Goal: Task Accomplishment & Management: Manage account settings

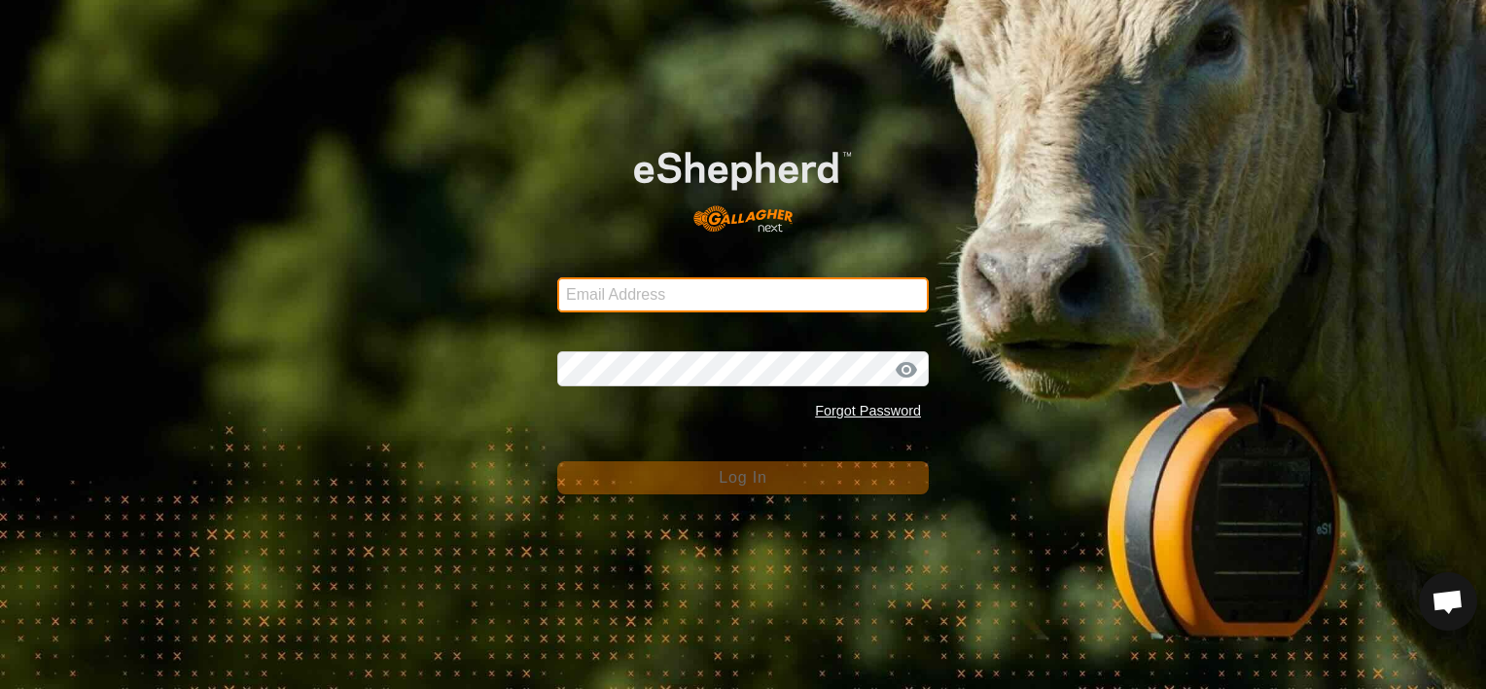
type input "gareth_scholz@bigpond.com"
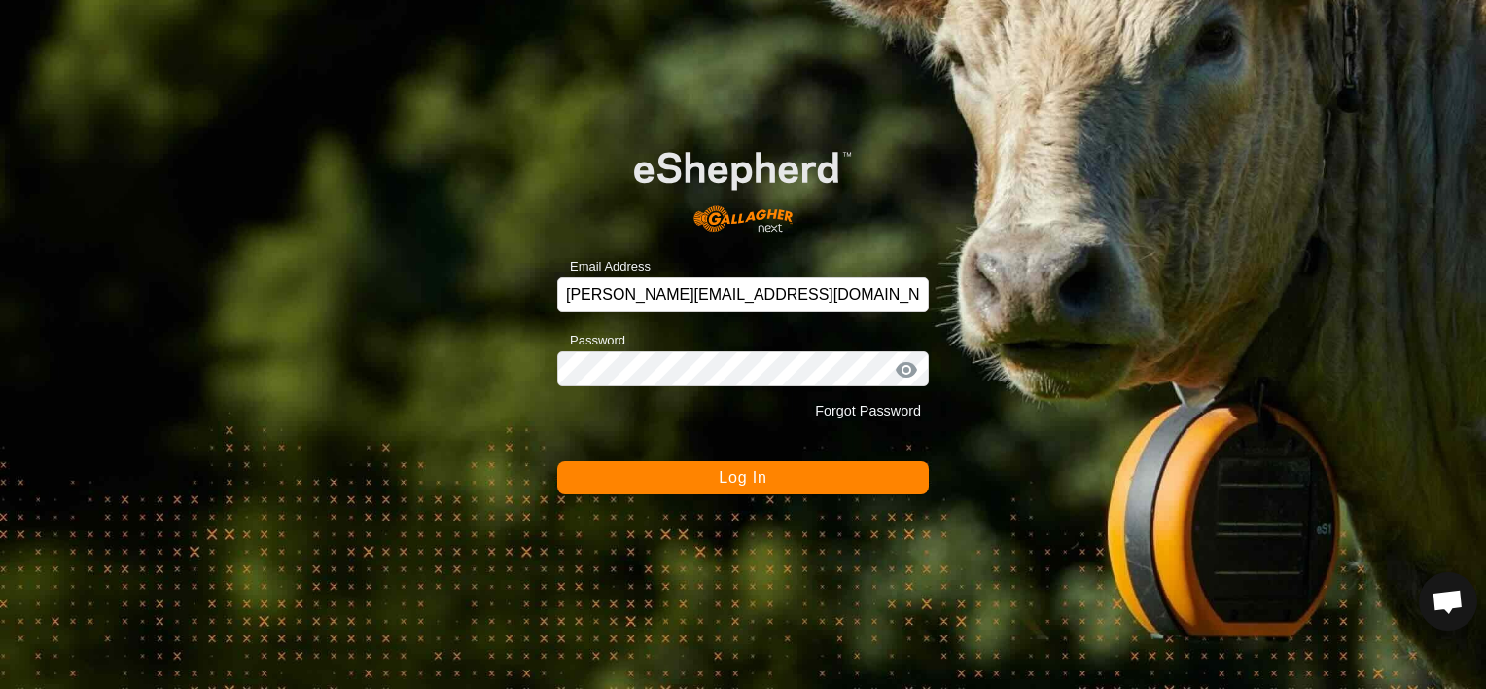
click at [758, 478] on span "Log In" at bounding box center [743, 477] width 48 height 17
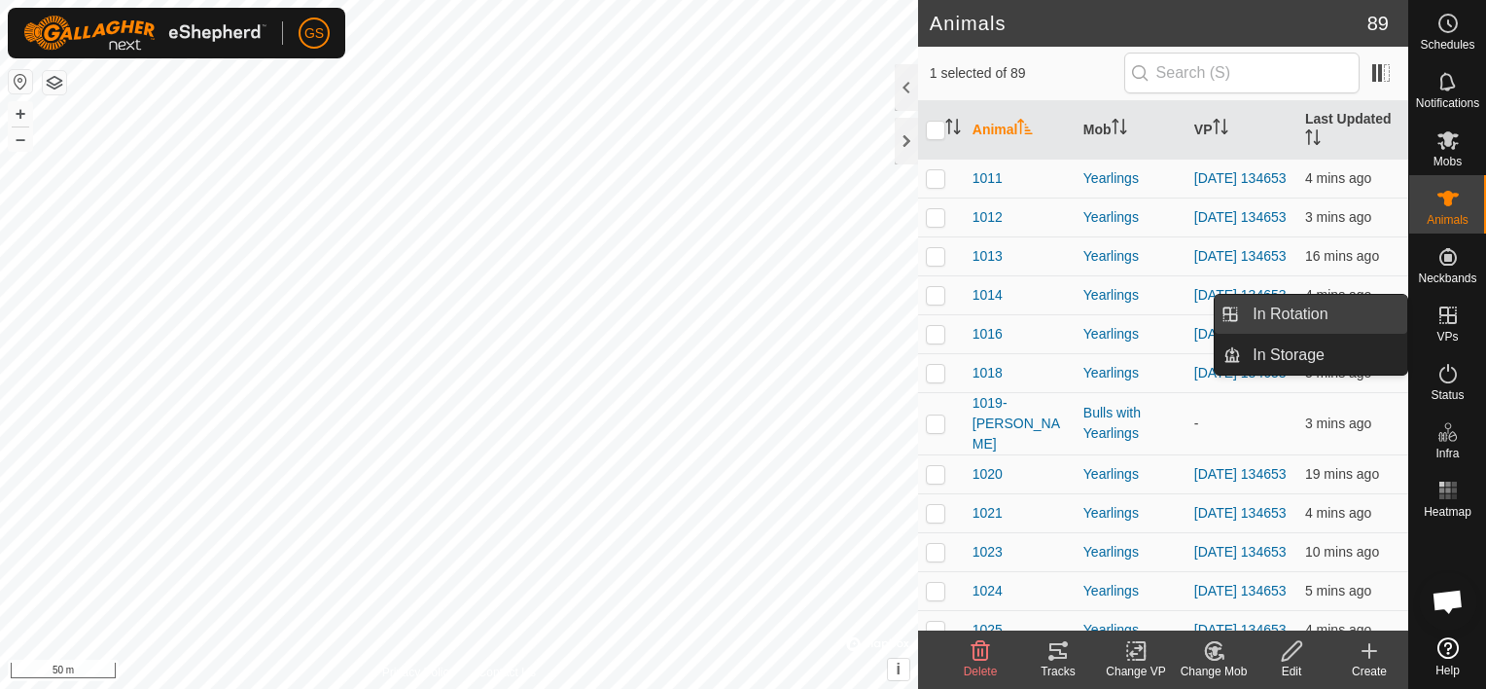
click at [1357, 312] on link "In Rotation" at bounding box center [1324, 314] width 166 height 39
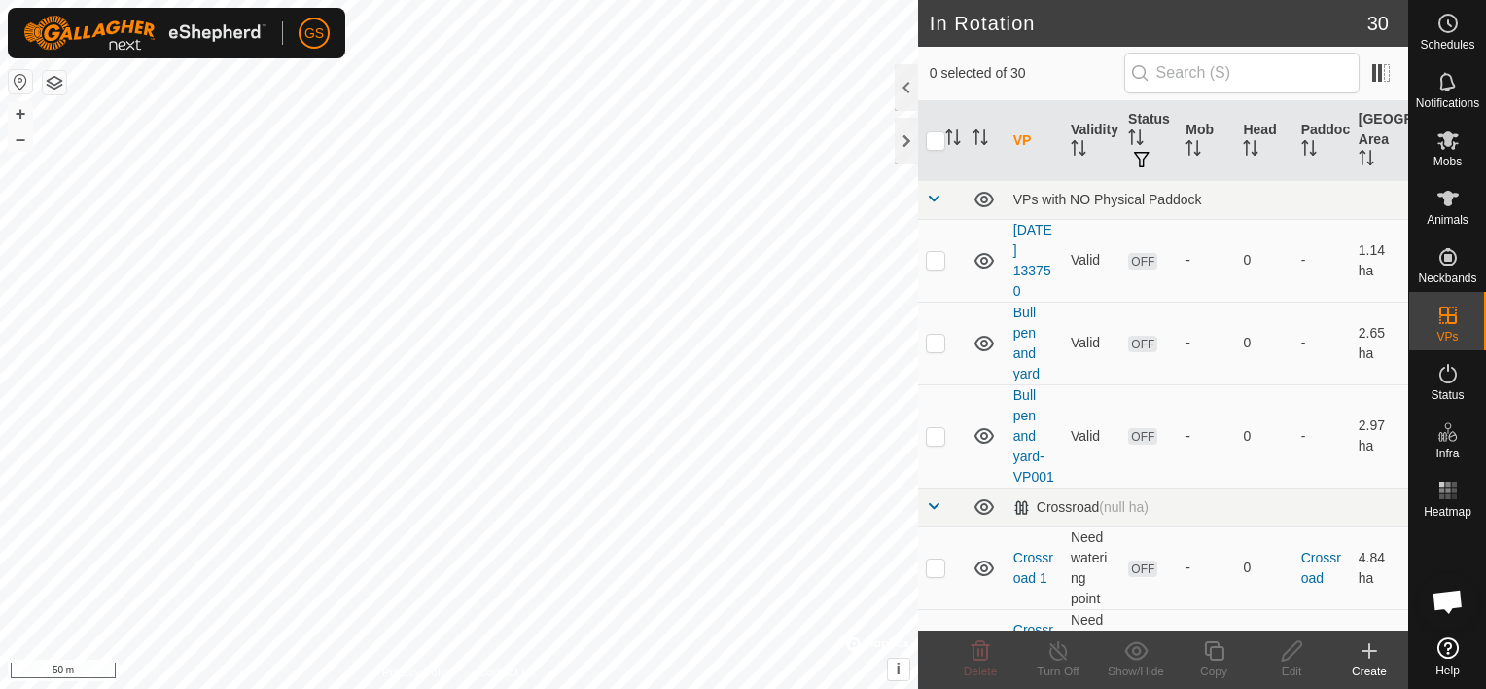
click at [1370, 651] on icon at bounding box center [1370, 651] width 14 height 0
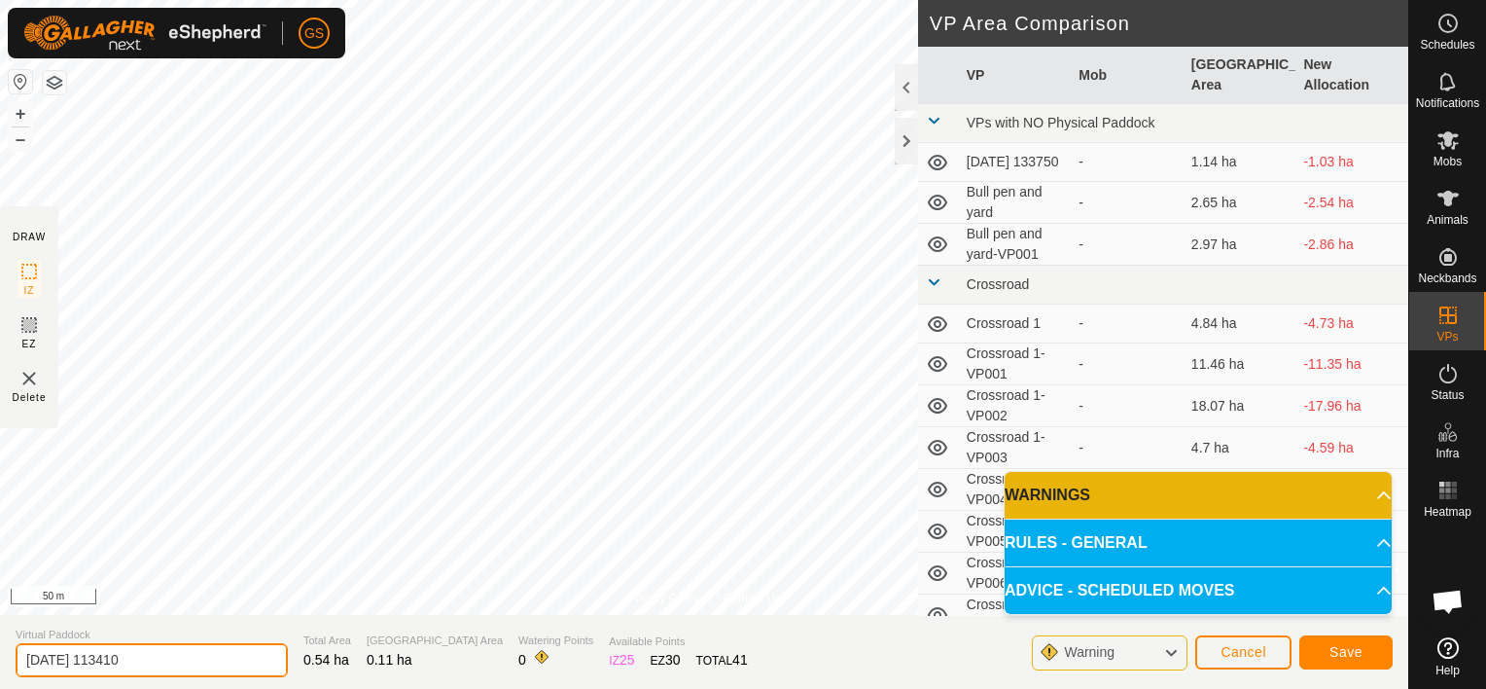
drag, startPoint x: 940, startPoint y: 580, endPoint x: 189, endPoint y: 653, distance: 754.4
click at [189, 653] on input "2025-09-19 113410" at bounding box center [152, 660] width 272 height 34
drag, startPoint x: 194, startPoint y: 654, endPoint x: 0, endPoint y: 632, distance: 194.7
click at [4, 636] on section "Virtual Paddock 2025-09-19 113410 Total Area 0.54 ha Grazing Area 0.11 ha Water…" at bounding box center [704, 652] width 1408 height 74
click at [30, 664] on input "roadway" at bounding box center [152, 660] width 272 height 34
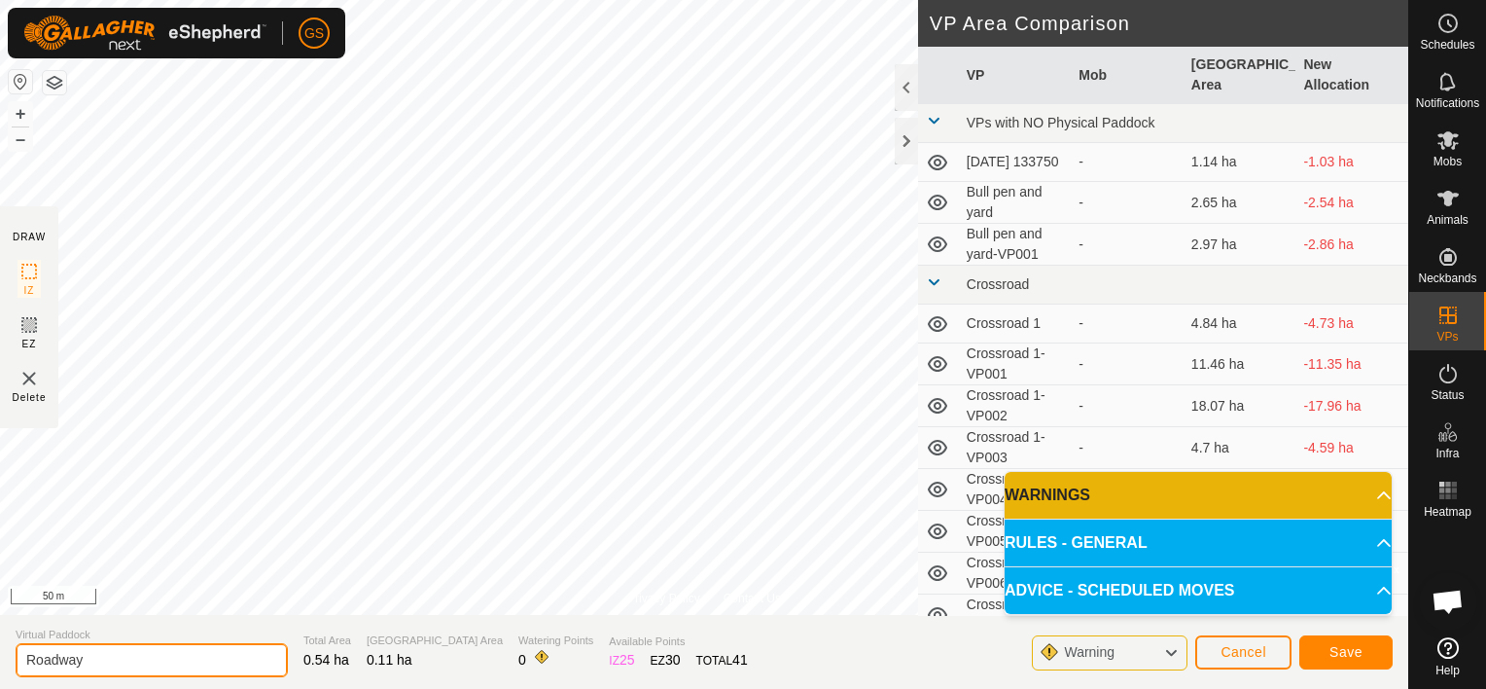
type input "Roadway"
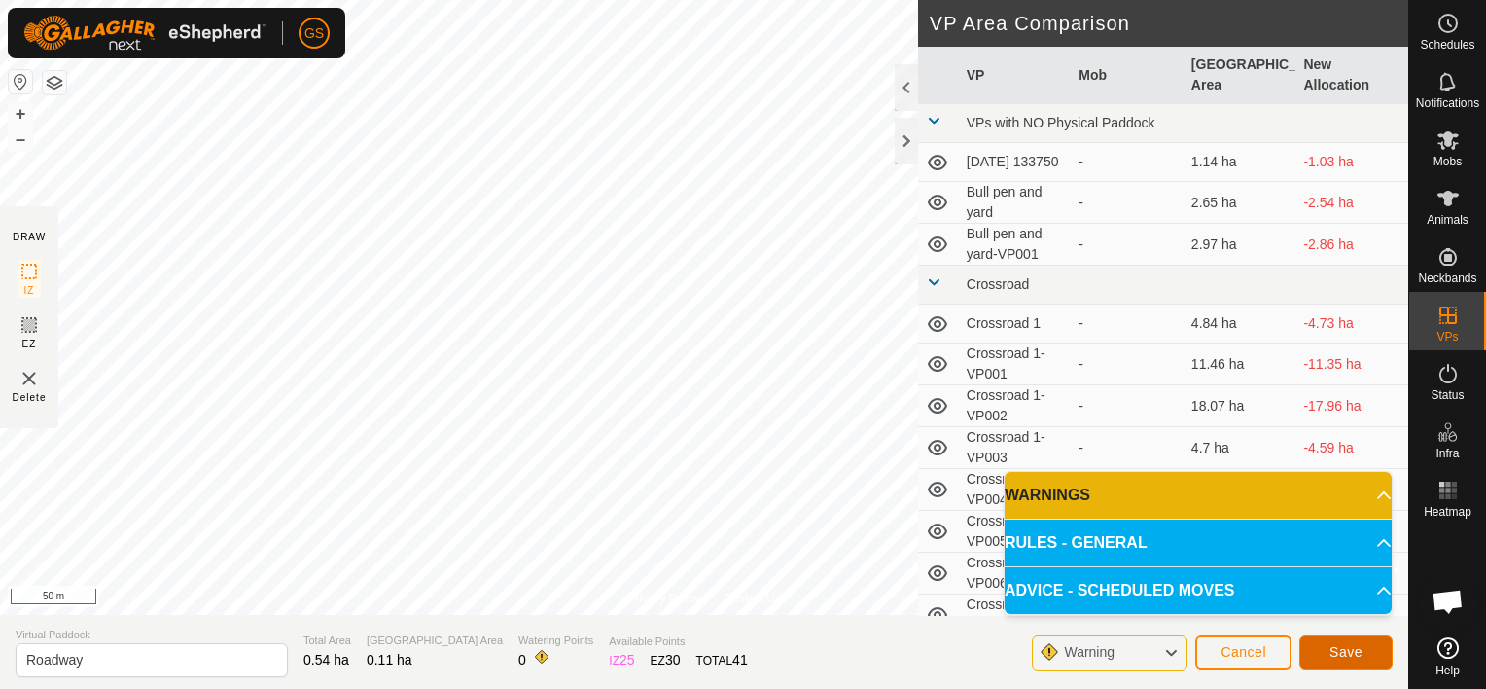
click at [1367, 654] on button "Save" at bounding box center [1345, 652] width 93 height 34
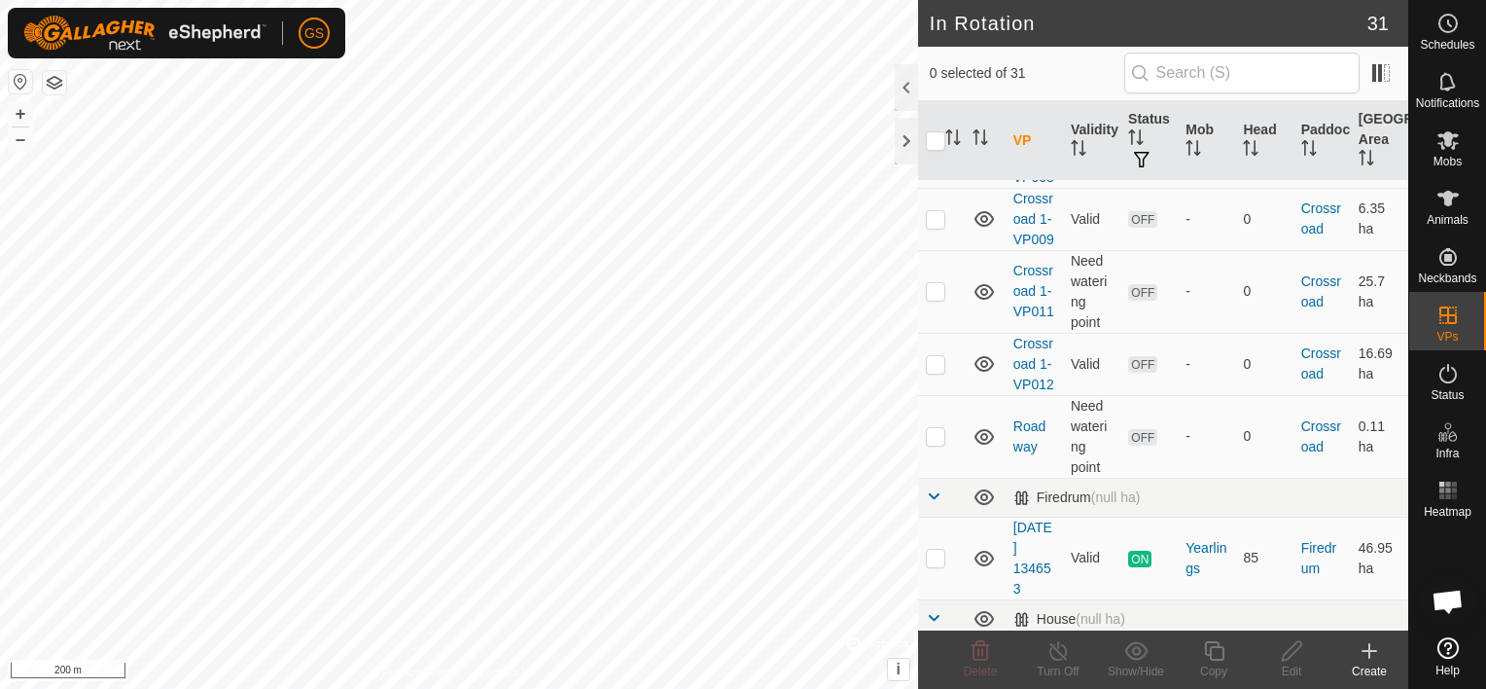
scroll to position [1159, 0]
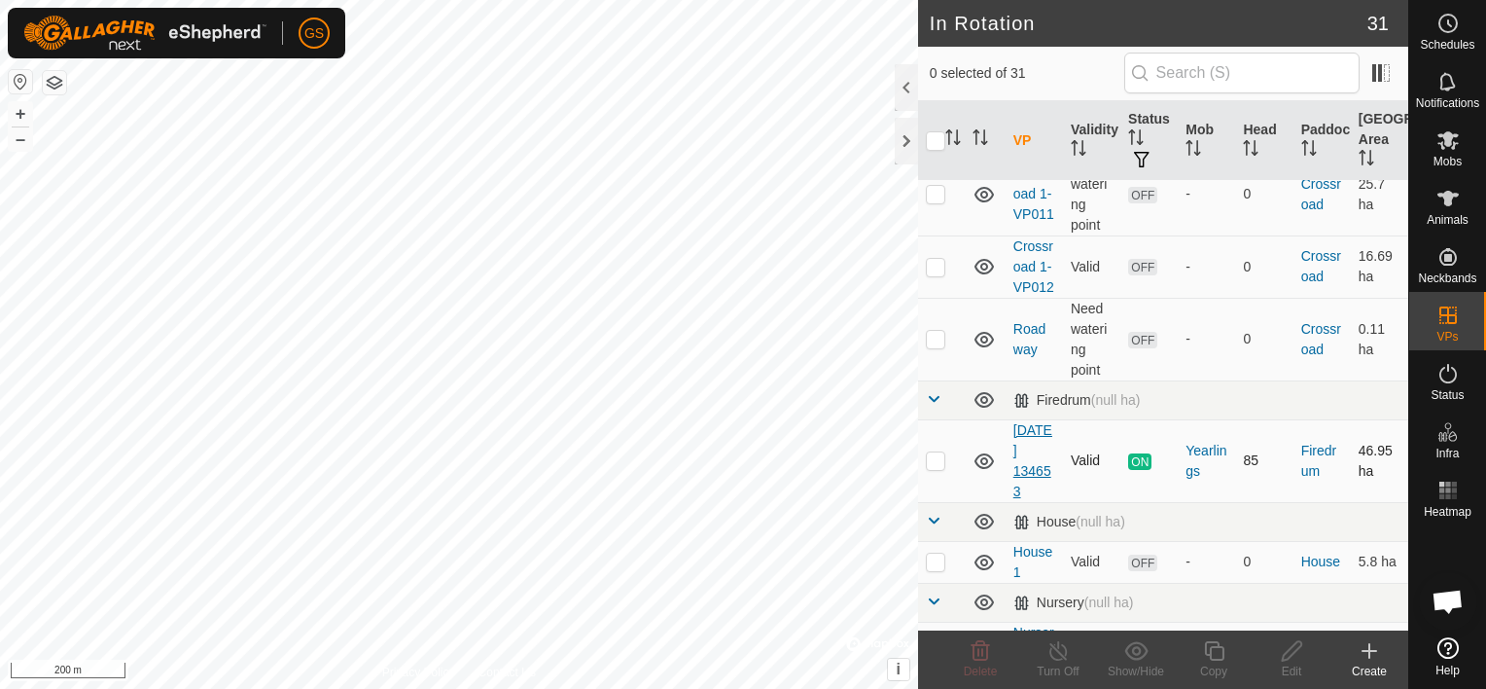
click at [1035, 499] on link "[DATE] 134653" at bounding box center [1033, 460] width 39 height 77
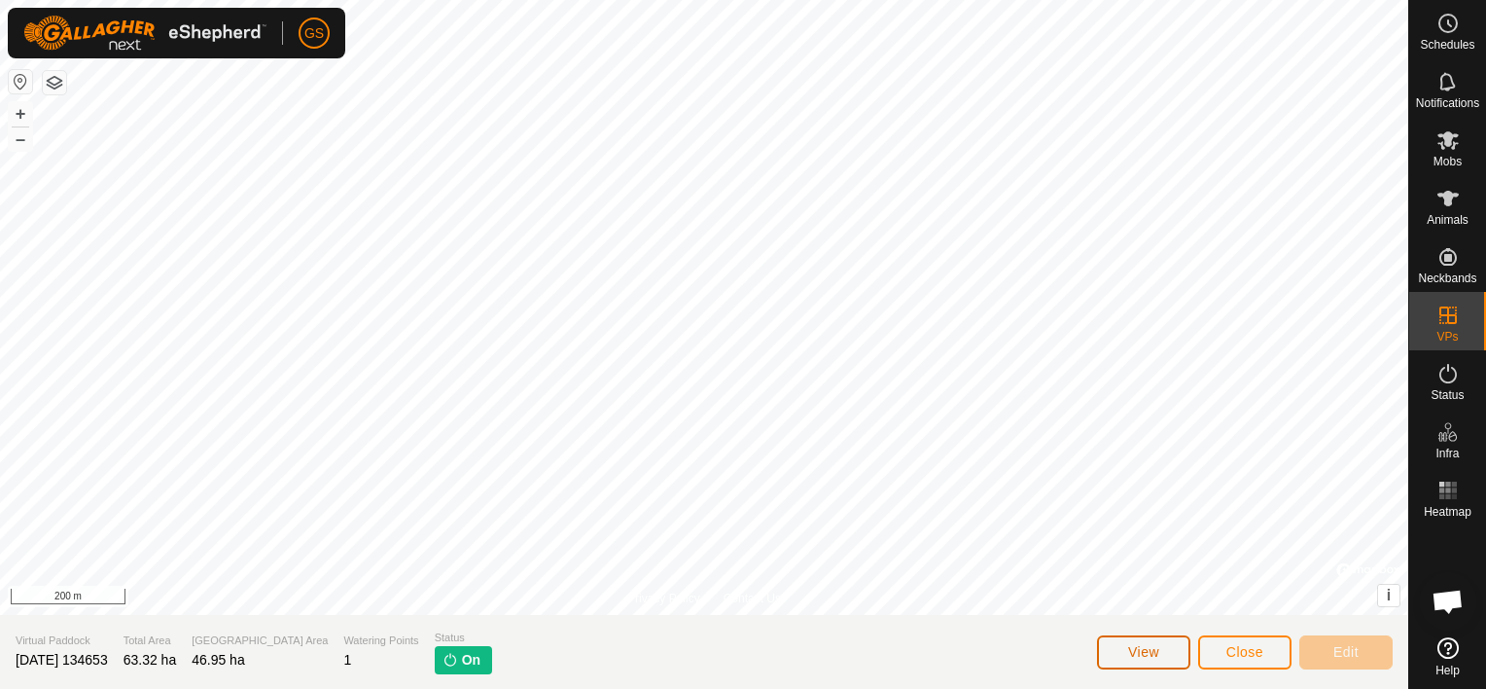
click at [1132, 654] on span "View" at bounding box center [1143, 652] width 31 height 16
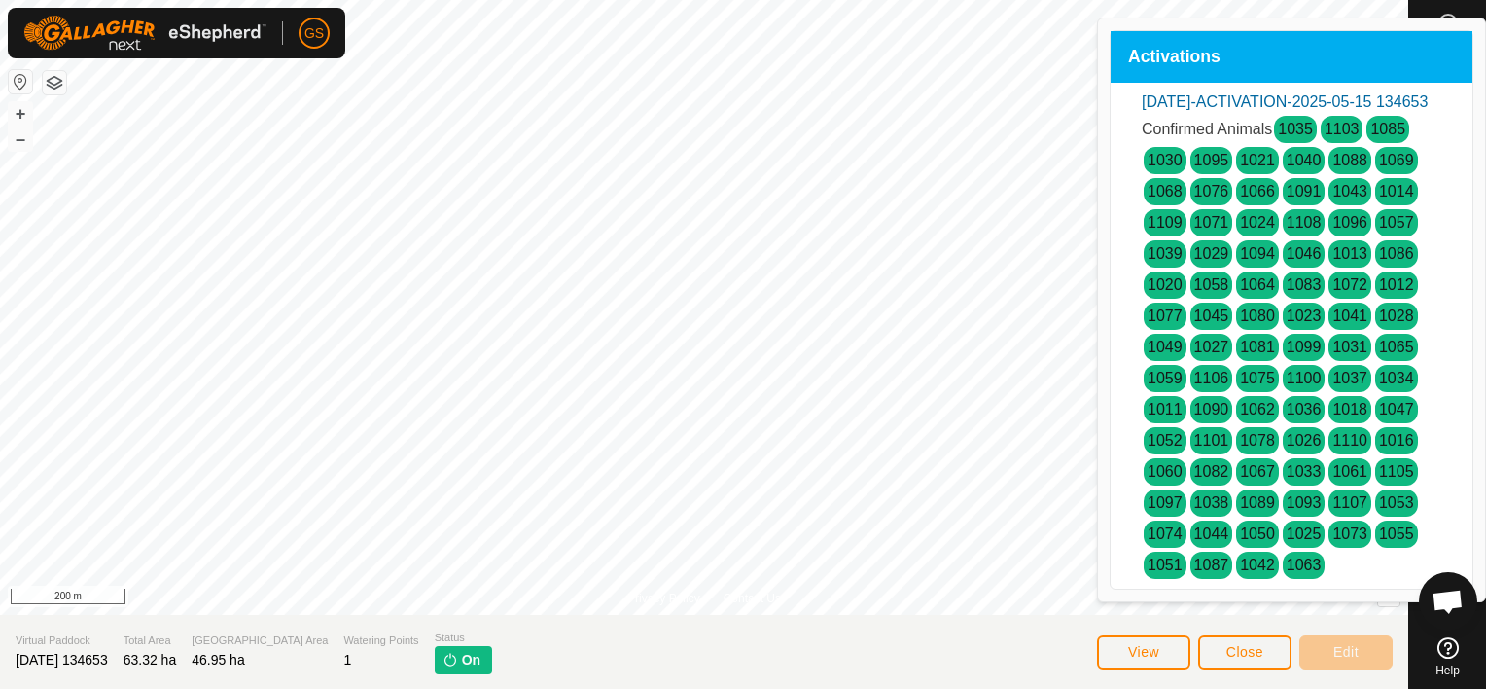
click at [1269, 48] on div "Activations" at bounding box center [1292, 57] width 362 height 53
click at [1245, 654] on span "Close" at bounding box center [1245, 652] width 37 height 16
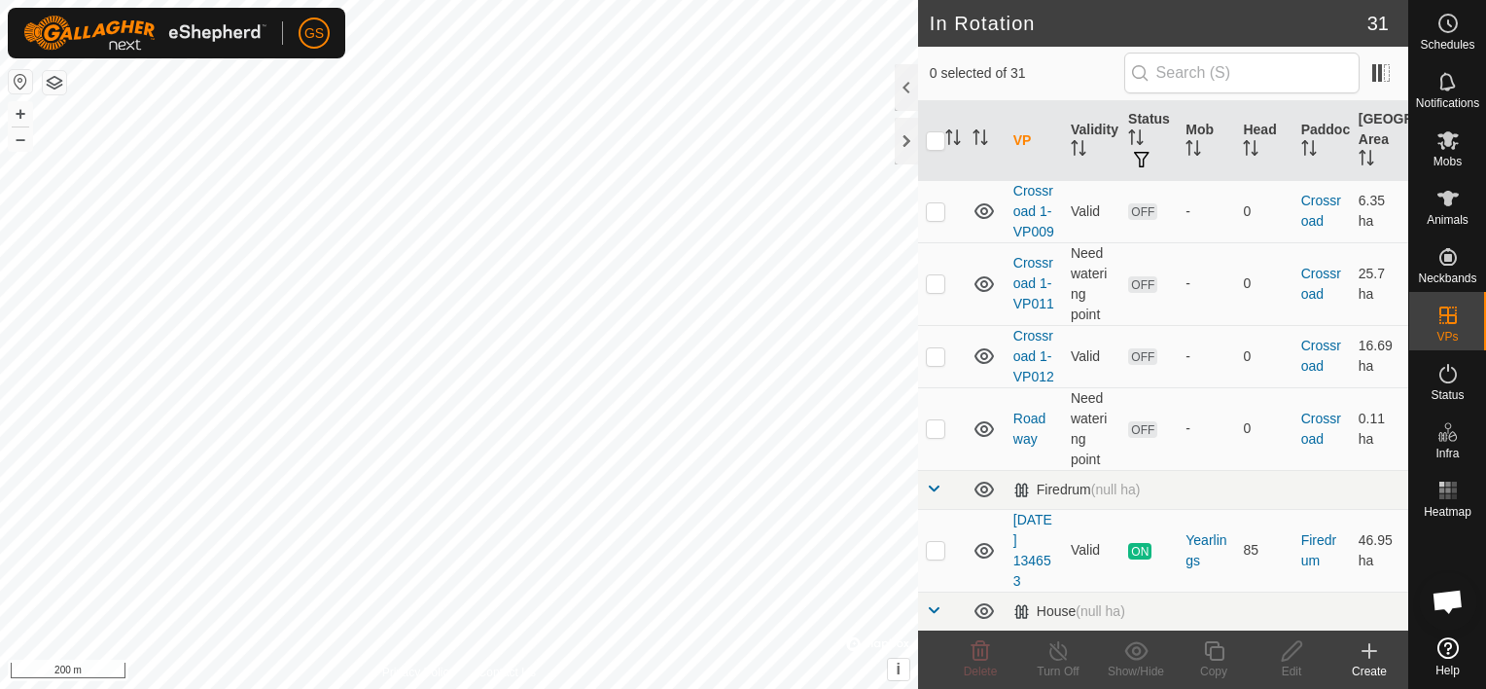
scroll to position [1167, 0]
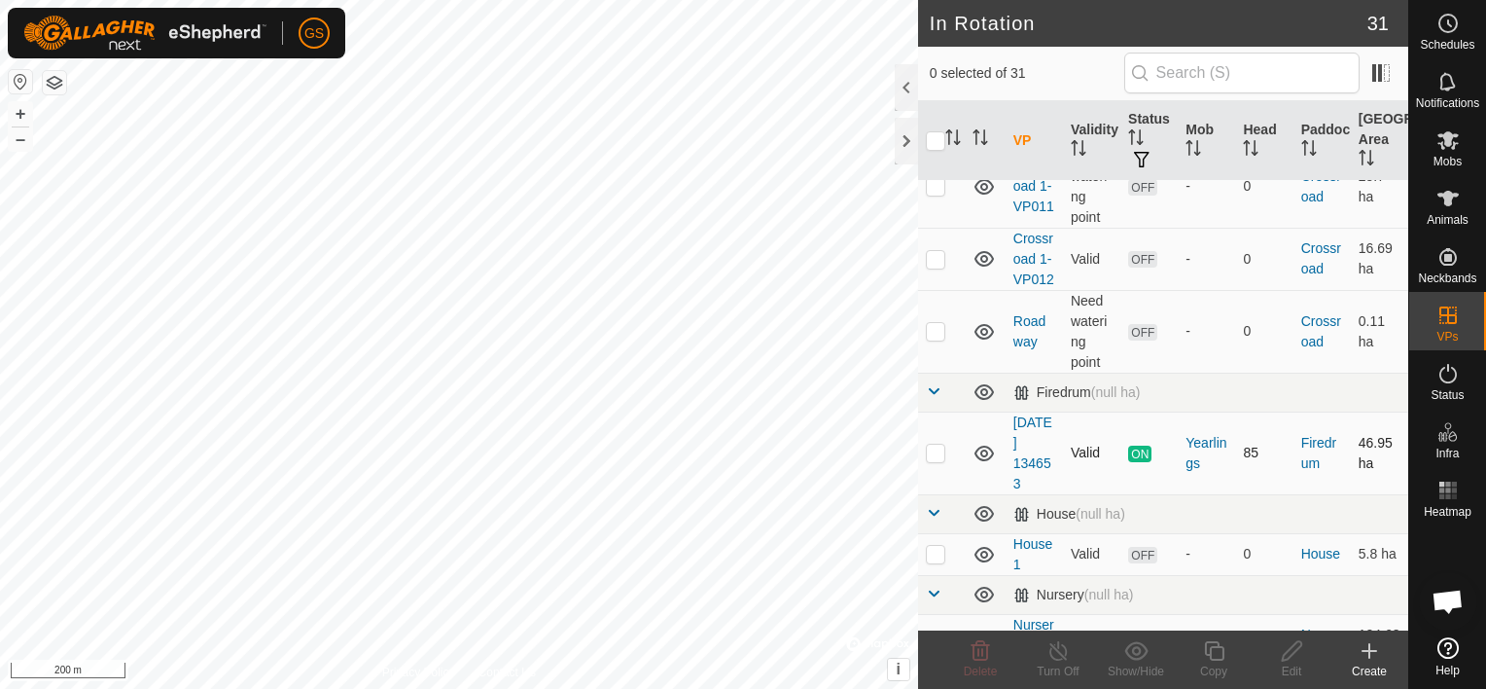
click at [939, 460] on p-checkbox at bounding box center [935, 453] width 19 height 16
checkbox input "true"
click at [1059, 664] on div "Turn Off" at bounding box center [1058, 671] width 78 height 18
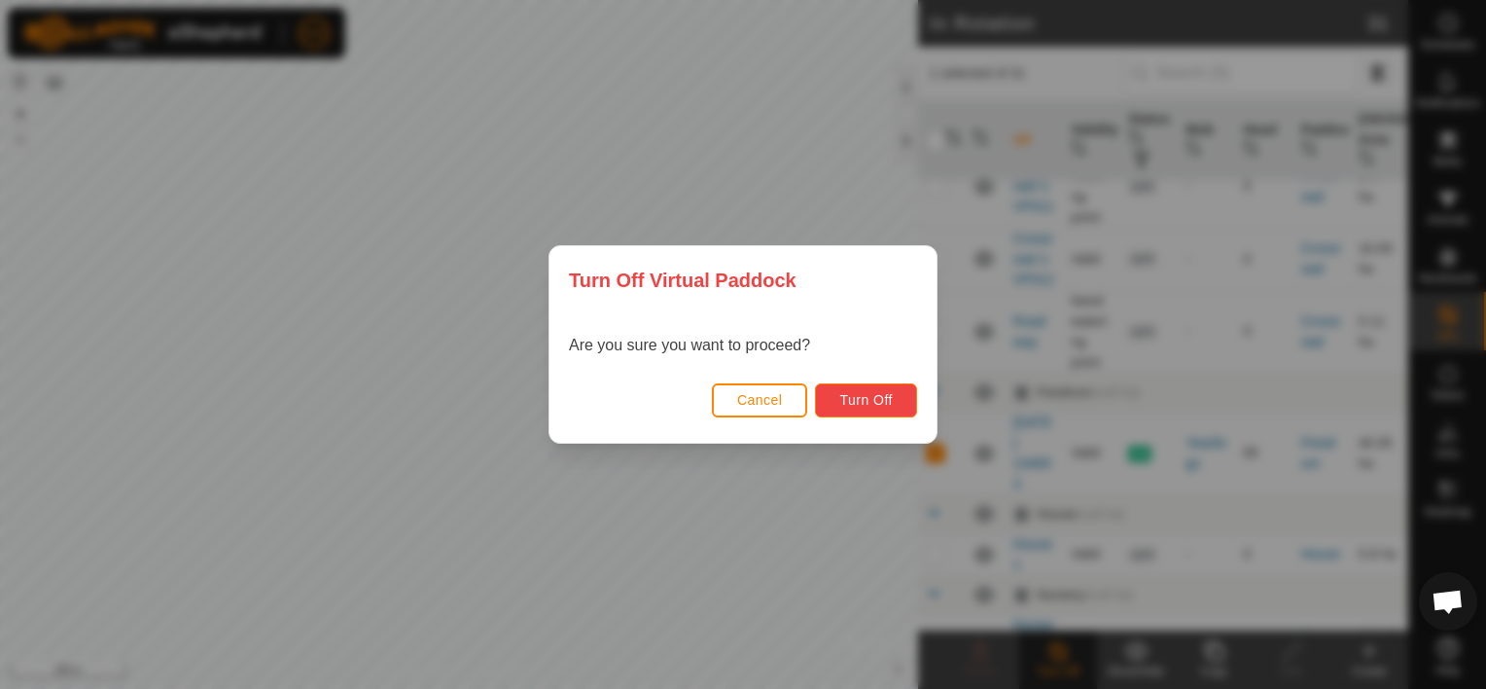
click at [853, 399] on span "Turn Off" at bounding box center [865, 400] width 53 height 16
